Goal: Information Seeking & Learning: Learn about a topic

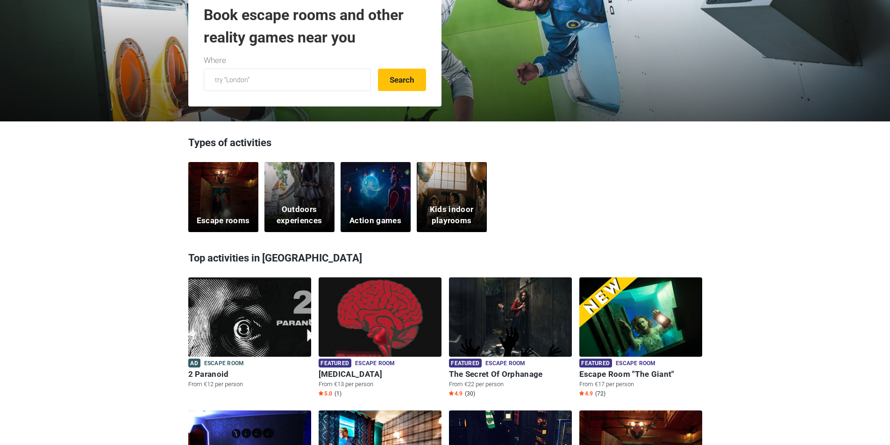
scroll to position [327, 0]
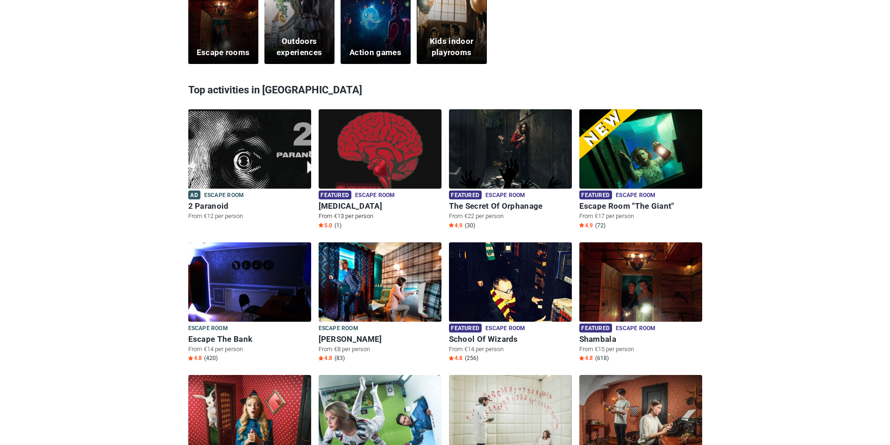
click at [377, 161] on img at bounding box center [380, 154] width 123 height 91
click at [397, 175] on img at bounding box center [380, 154] width 123 height 91
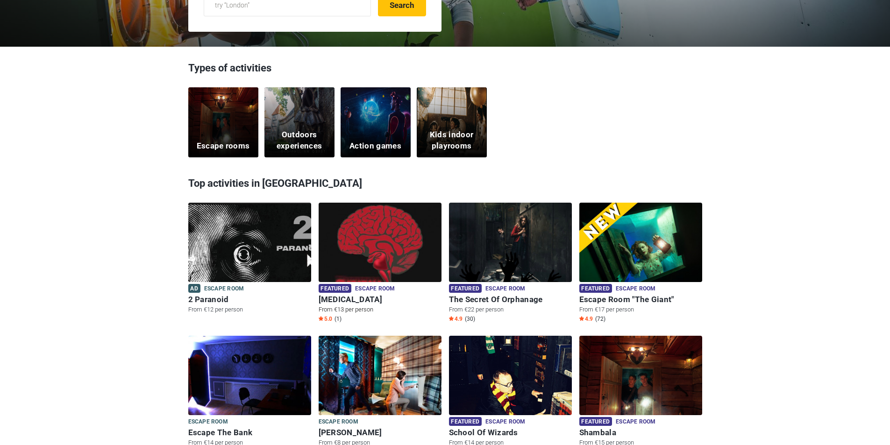
scroll to position [152, 0]
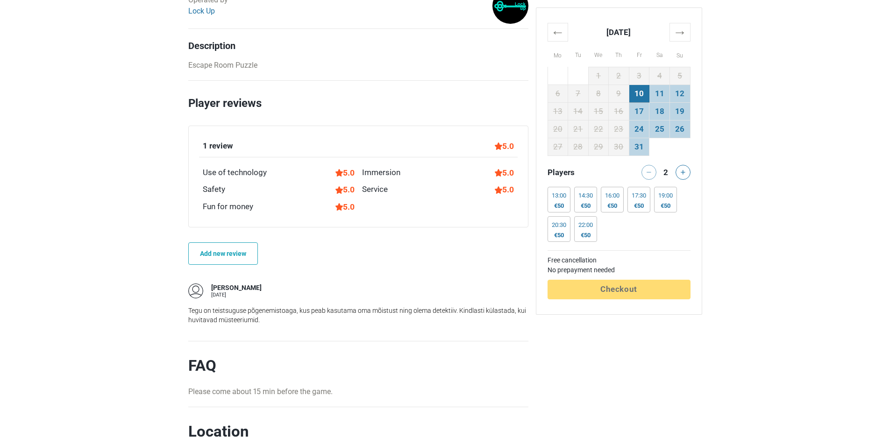
scroll to position [514, 0]
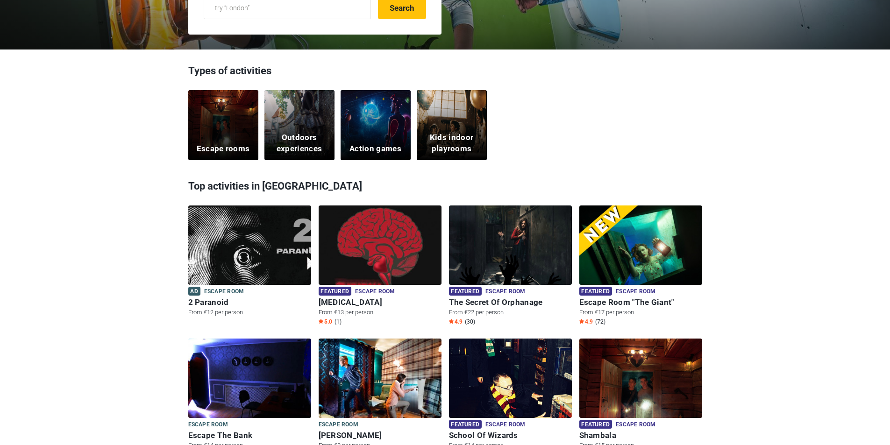
scroll to position [236, 0]
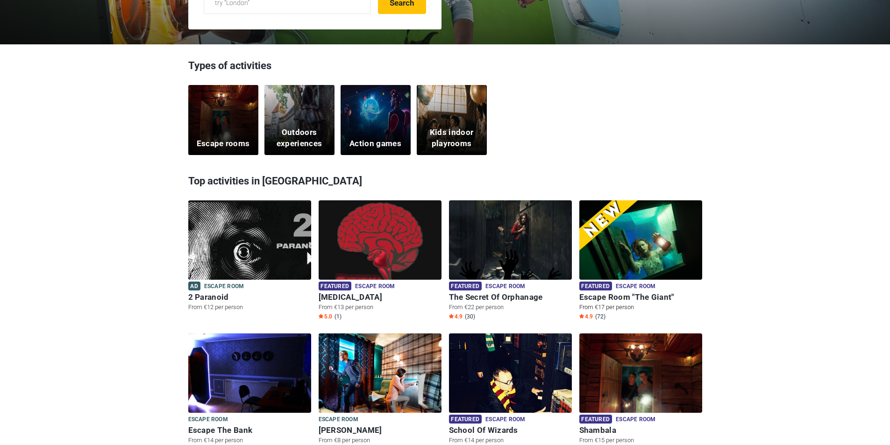
click at [635, 244] on img at bounding box center [640, 245] width 123 height 91
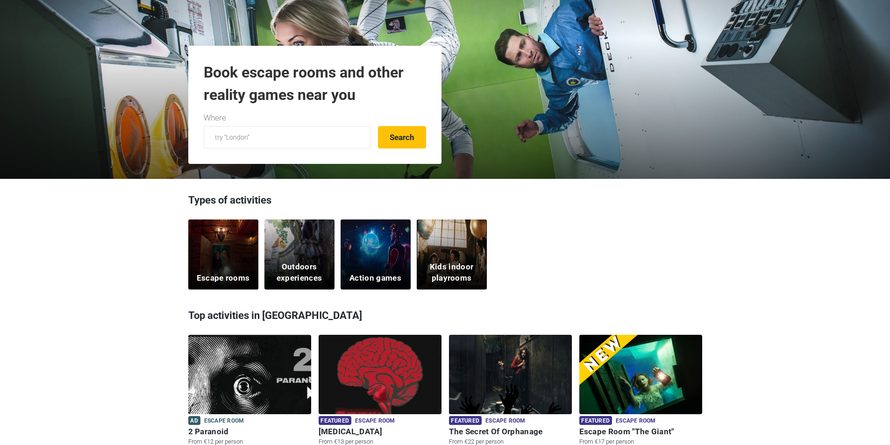
scroll to position [234, 0]
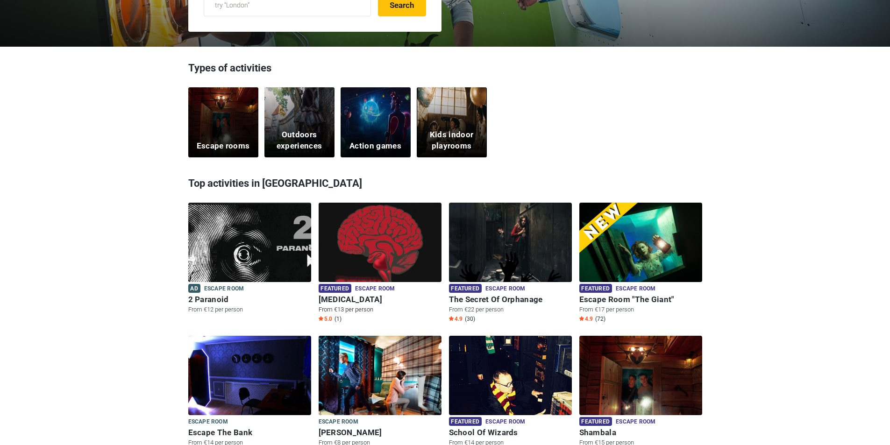
click at [404, 256] on img at bounding box center [380, 248] width 123 height 91
click at [258, 255] on img at bounding box center [249, 248] width 123 height 91
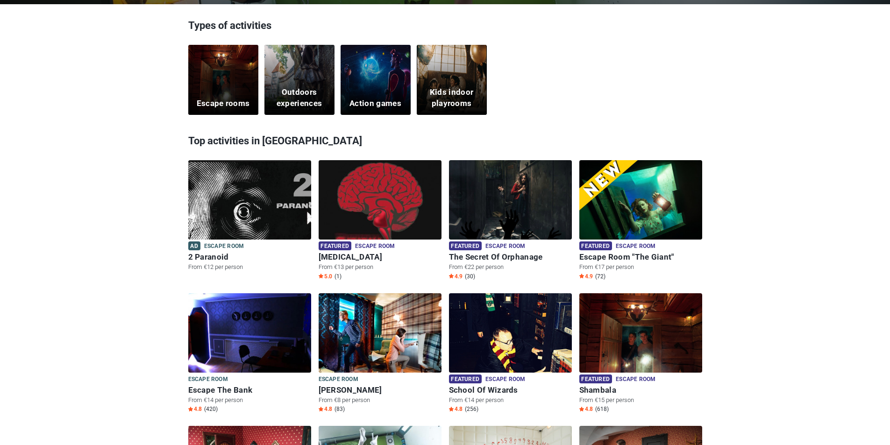
scroll to position [374, 0]
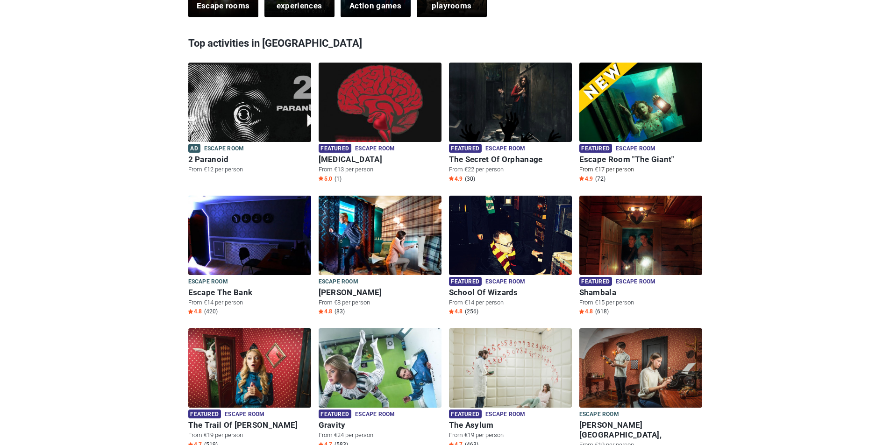
click at [655, 127] on img at bounding box center [640, 108] width 123 height 91
click at [232, 227] on img at bounding box center [249, 241] width 123 height 91
click at [256, 224] on img at bounding box center [249, 241] width 123 height 91
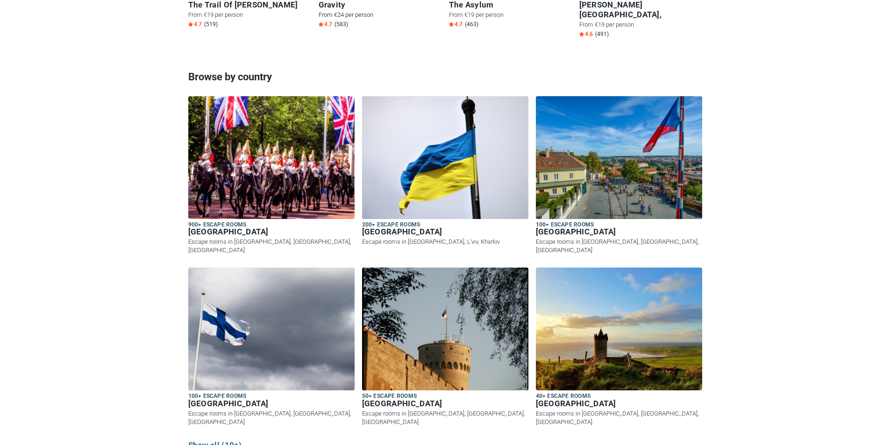
scroll to position [561, 0]
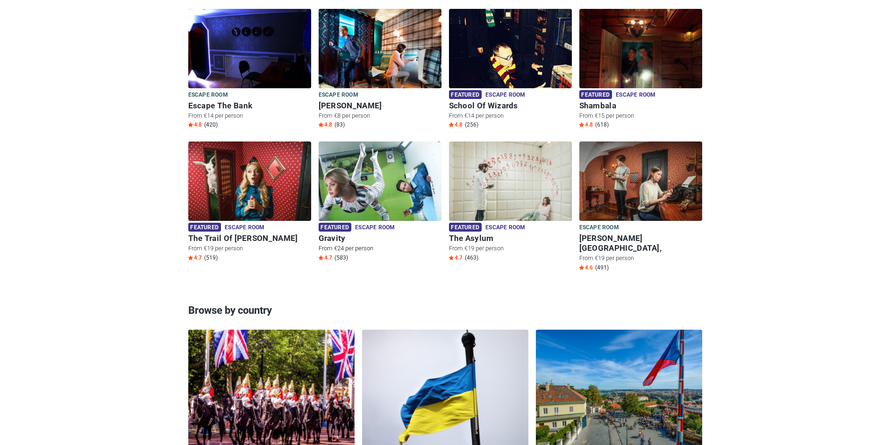
click at [361, 199] on img at bounding box center [380, 187] width 123 height 91
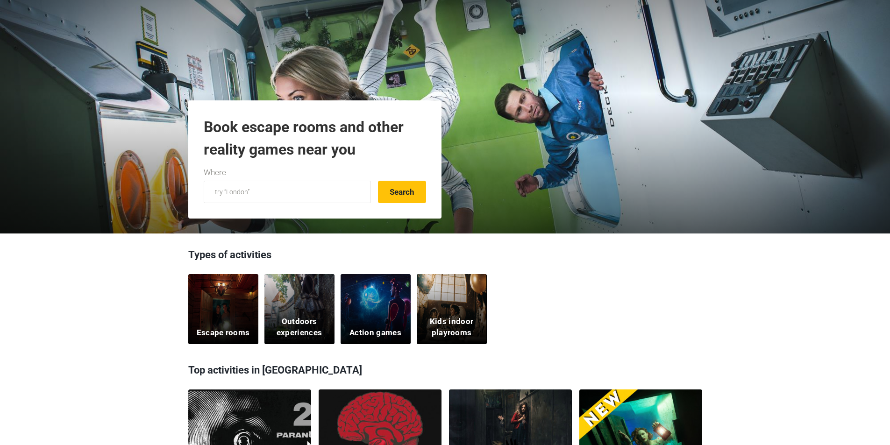
scroll to position [0, 0]
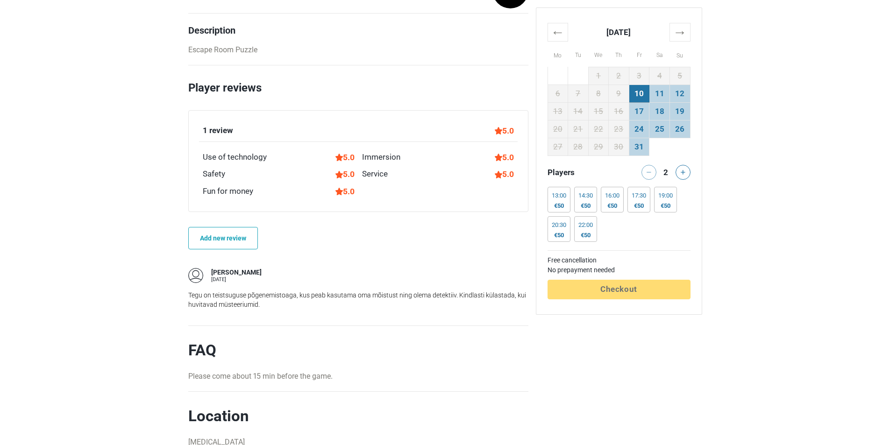
scroll to position [514, 0]
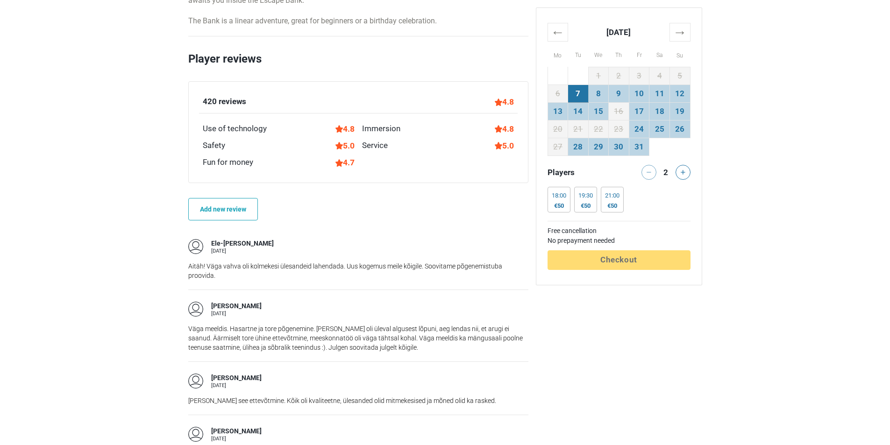
scroll to position [607, 0]
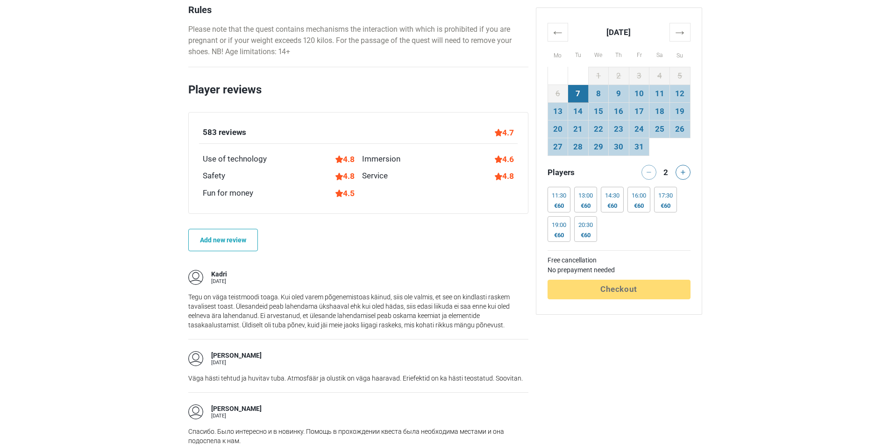
scroll to position [748, 0]
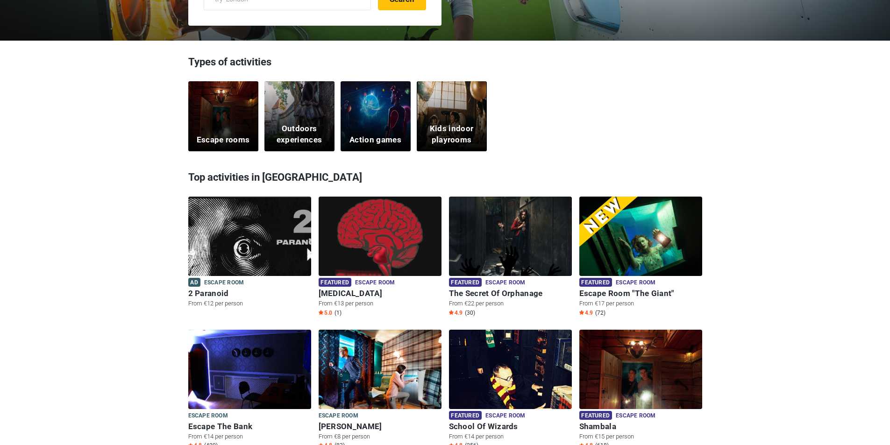
scroll to position [327, 0]
